Goal: Navigation & Orientation: Find specific page/section

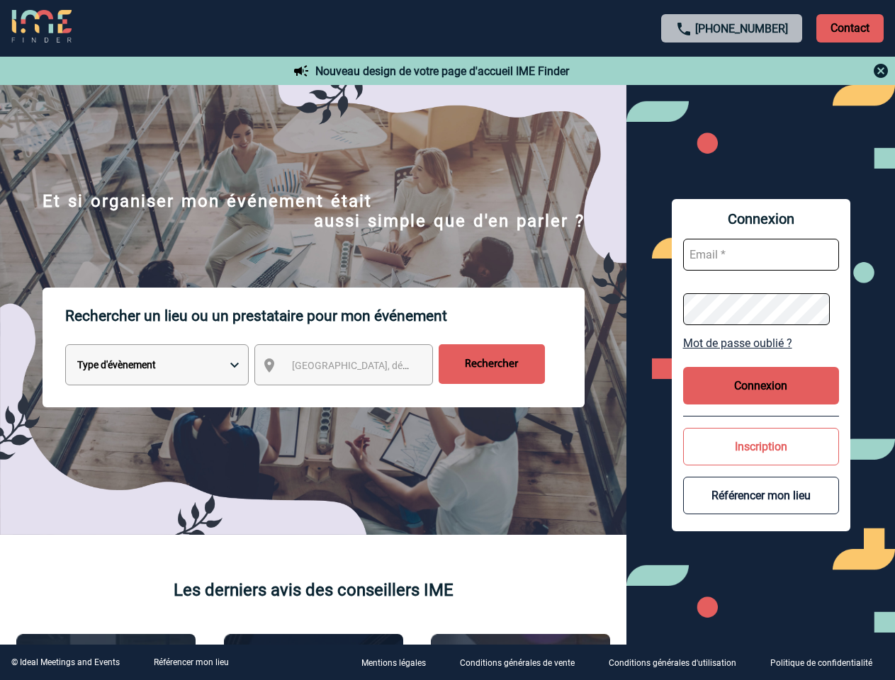
click at [447, 340] on p "Rechercher un lieu ou un prestataire pour mon événement" at bounding box center [324, 316] width 519 height 57
click at [849, 28] on p "Contact" at bounding box center [849, 28] width 67 height 28
click at [732, 71] on div at bounding box center [422, 321] width 844 height 642
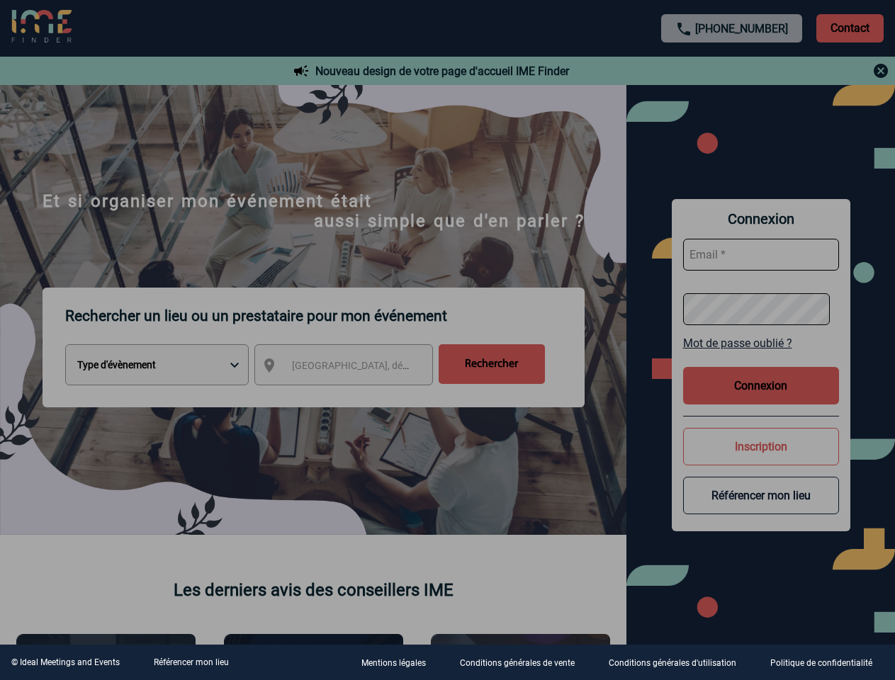
click at [356, 368] on div at bounding box center [447, 340] width 895 height 680
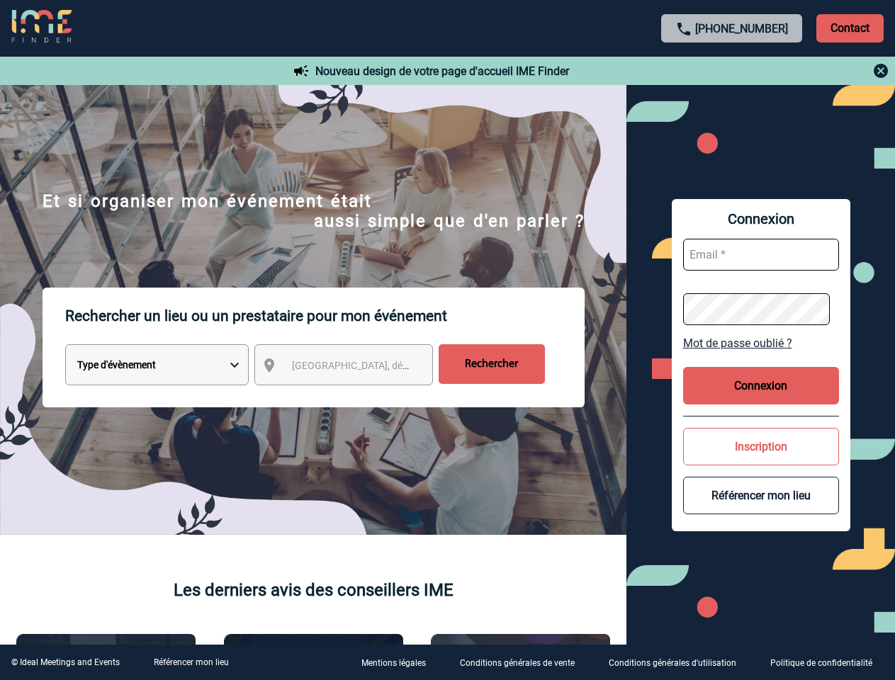
click at [761, 343] on link "Mot de passe oublié ?" at bounding box center [761, 342] width 156 height 13
click at [761, 385] on button "Connexion" at bounding box center [761, 386] width 156 height 38
click at [761, 446] on div at bounding box center [384, 292] width 769 height 584
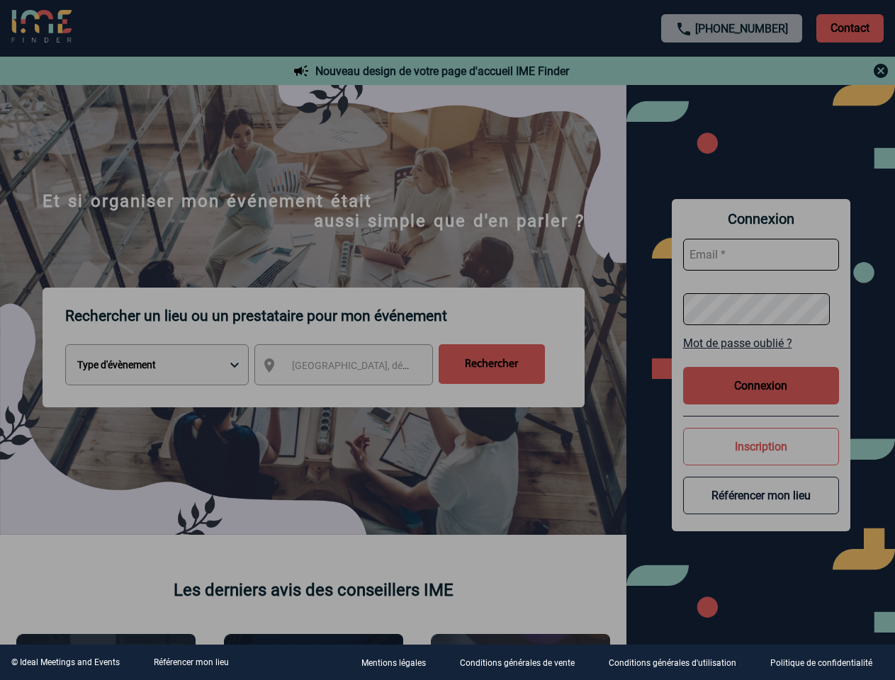
click at [761, 495] on div at bounding box center [447, 340] width 895 height 680
click at [191, 662] on link "Référencer mon lieu" at bounding box center [191, 662] width 75 height 10
